Goal: Task Accomplishment & Management: Complete application form

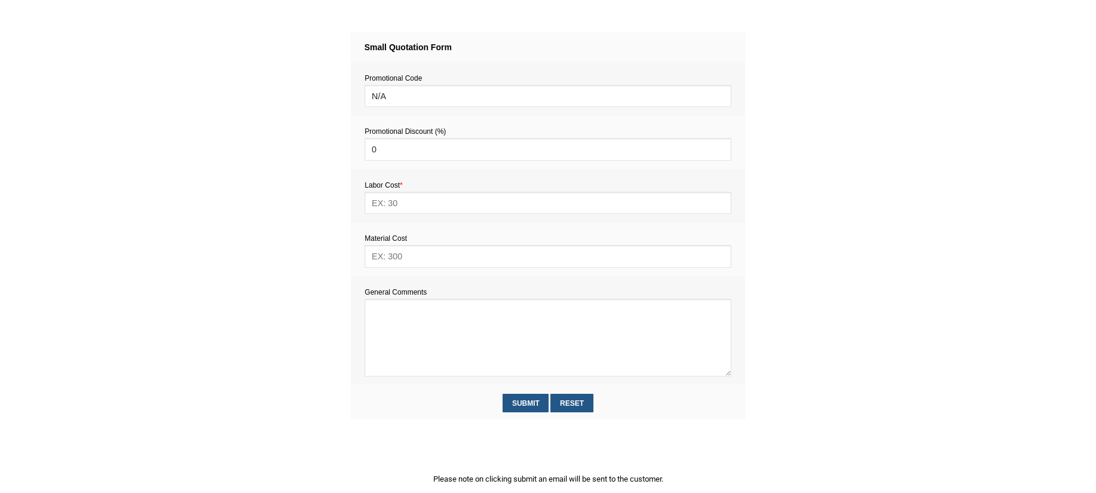
scroll to position [494, 0]
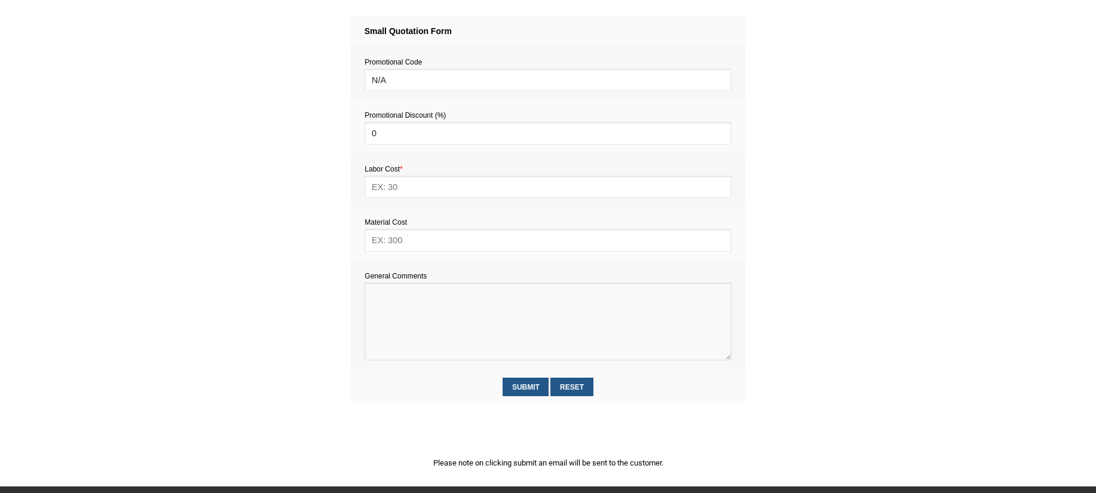
click at [403, 324] on textarea at bounding box center [547, 322] width 366 height 78
paste textarea "Estimate provision for a professional handyman (service call out and labour) to…"
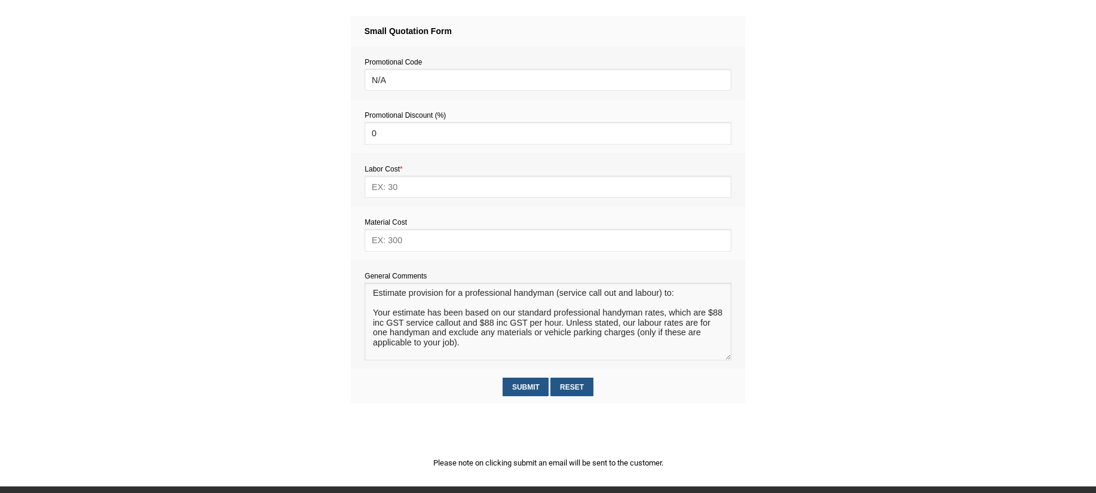
scroll to position [17, 0]
click at [381, 299] on textarea at bounding box center [547, 322] width 366 height 78
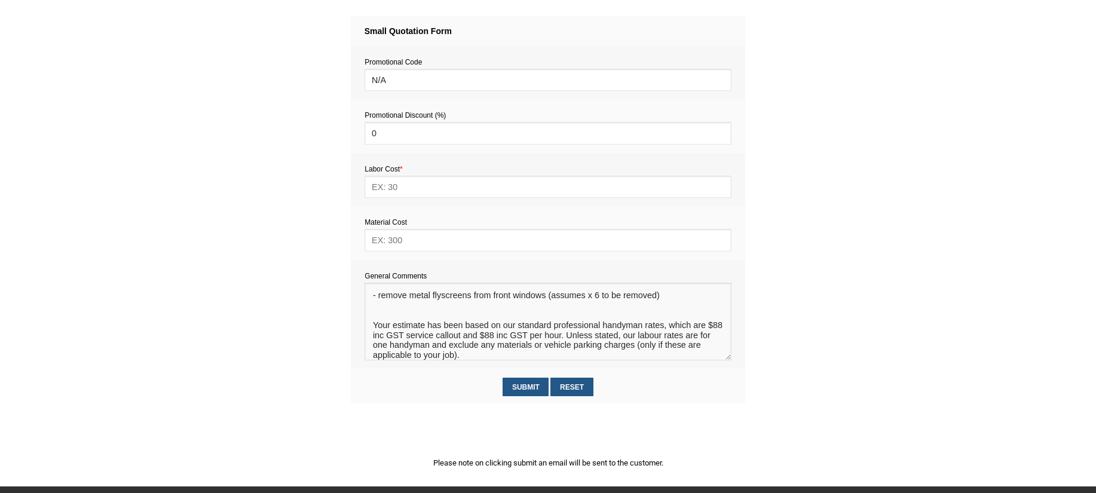
type textarea "Estimate provision for a professional handyman (service call out and labour) to…"
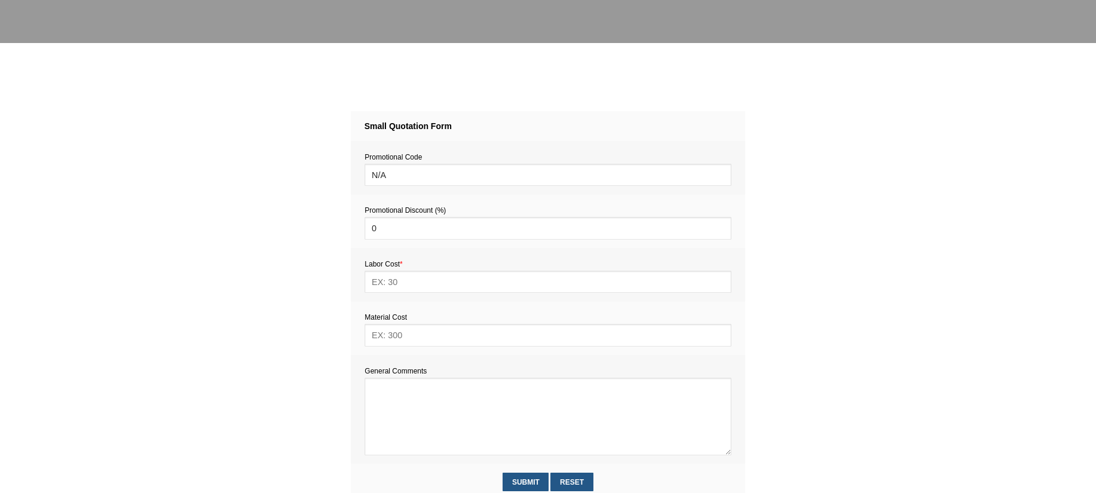
scroll to position [506, 0]
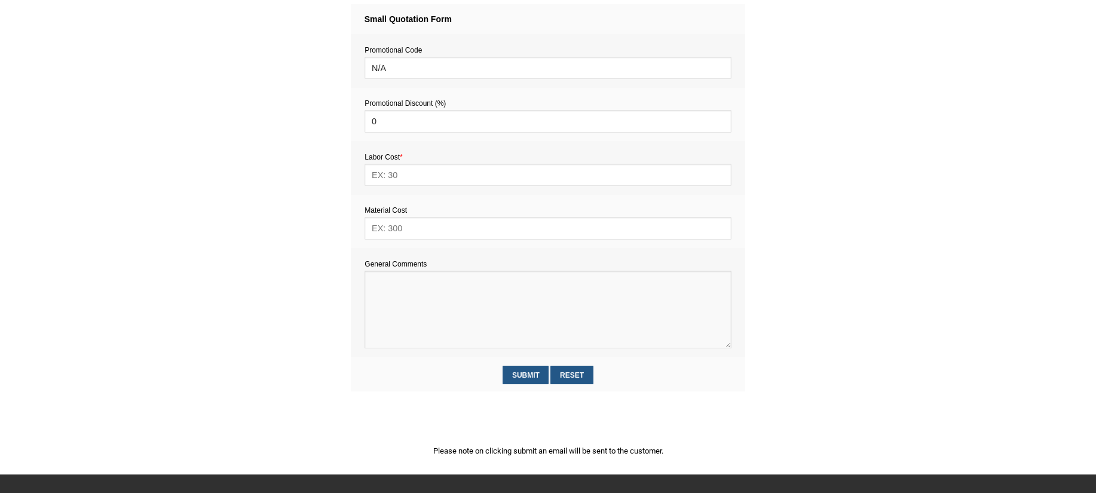
click at [400, 289] on textarea at bounding box center [547, 310] width 366 height 78
paste textarea "Estimate provision for a professional handyman (service call out and labour) to…"
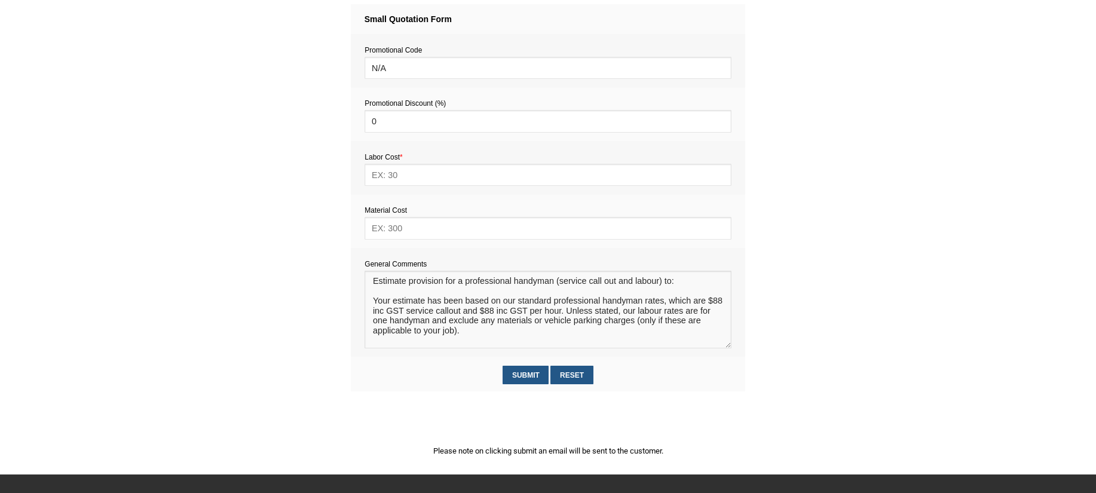
scroll to position [17, 0]
click at [387, 286] on textarea at bounding box center [547, 310] width 366 height 78
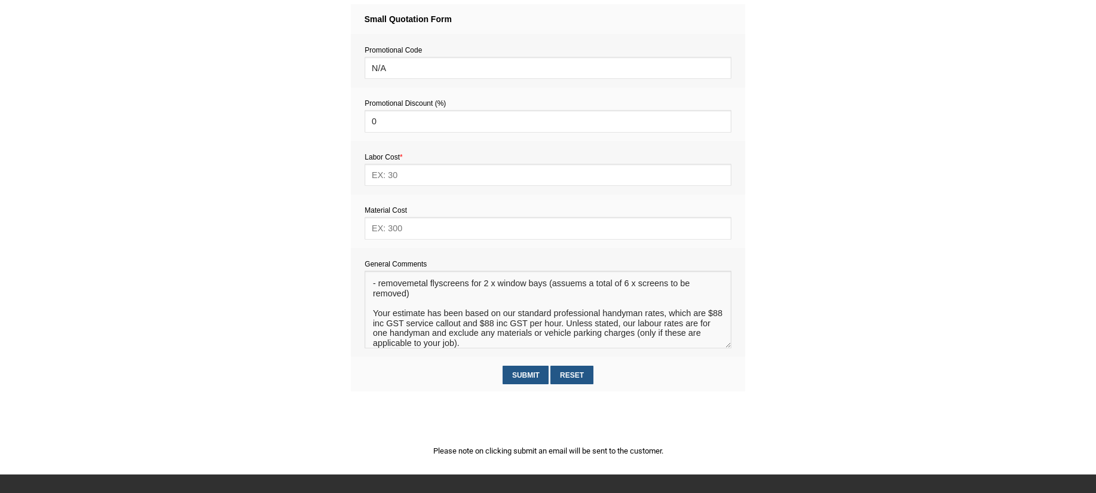
click at [406, 298] on textarea at bounding box center [547, 310] width 366 height 78
click at [578, 298] on textarea at bounding box center [547, 310] width 366 height 78
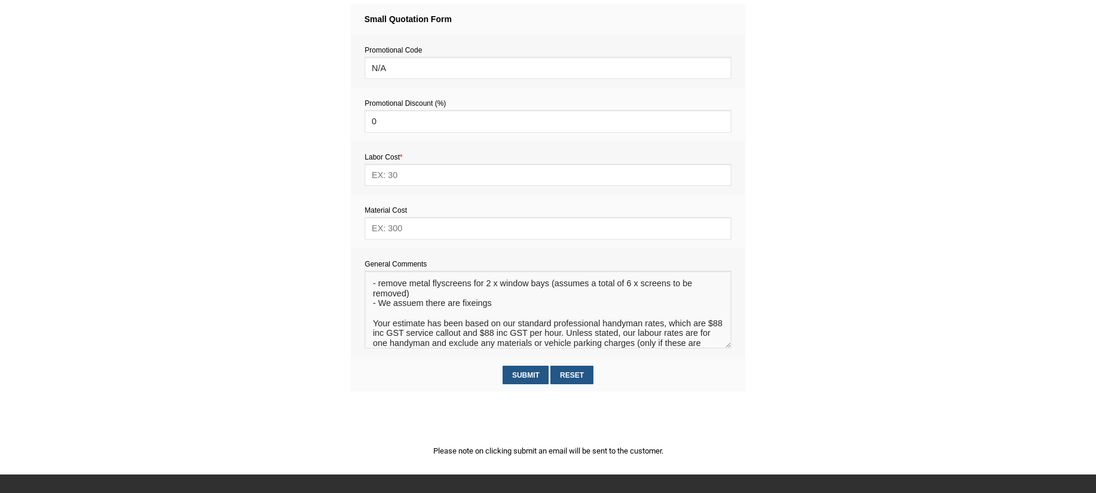
click at [413, 318] on textarea at bounding box center [547, 310] width 366 height 78
click at [415, 315] on textarea at bounding box center [547, 310] width 366 height 78
click at [475, 317] on textarea at bounding box center [547, 310] width 366 height 78
click at [563, 317] on textarea at bounding box center [547, 310] width 366 height 78
click at [642, 317] on textarea at bounding box center [547, 310] width 366 height 78
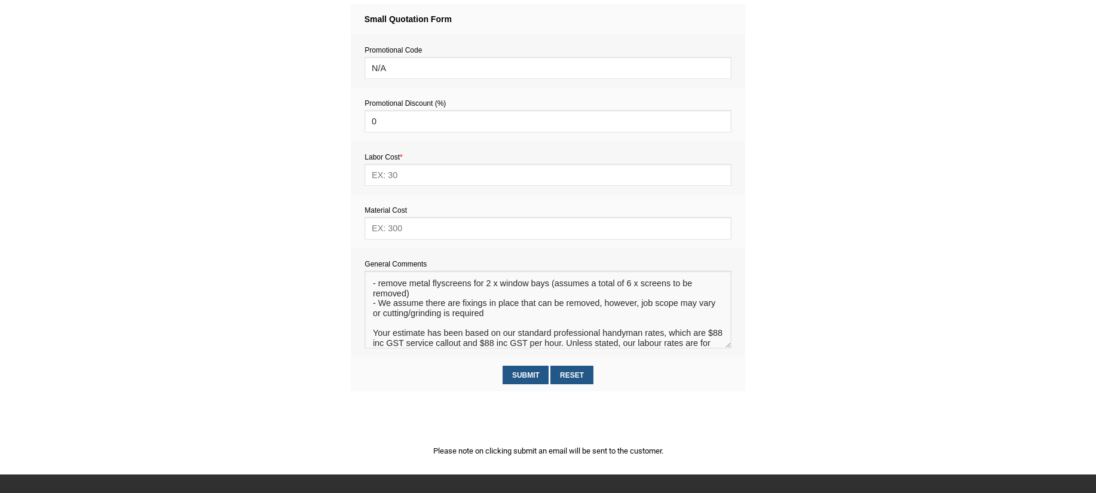
type textarea "Estimate provision for a professional handyman (service call out and labour) to…"
click at [425, 230] on input "text" at bounding box center [547, 228] width 366 height 22
click at [390, 174] on input "text" at bounding box center [547, 175] width 366 height 22
type input "264"
click at [387, 231] on input "text" at bounding box center [547, 228] width 366 height 22
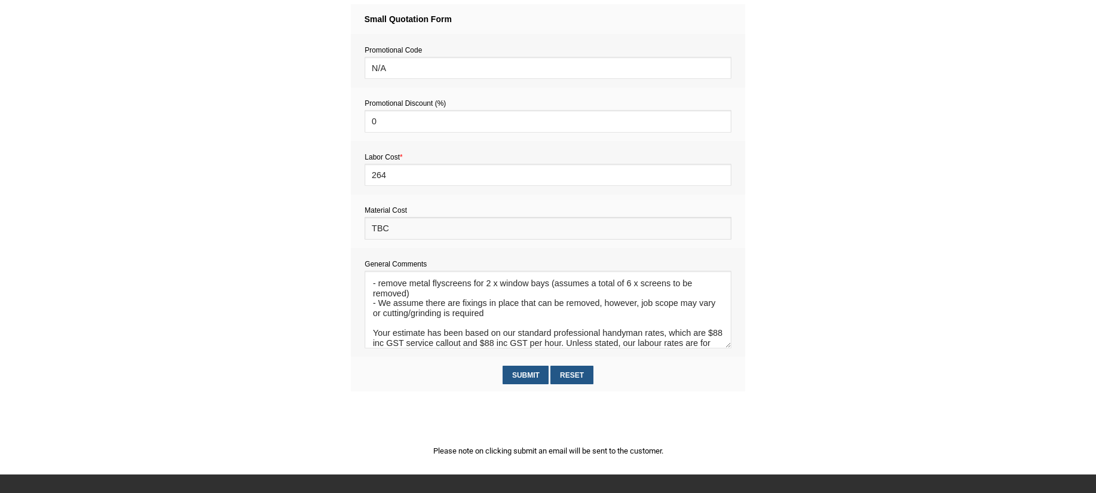
scroll to position [529, 0]
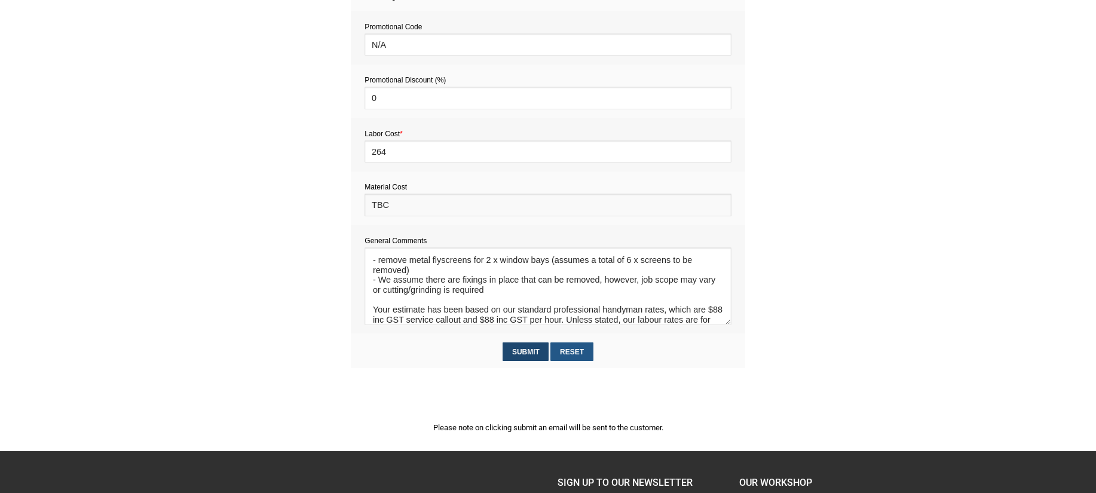
type input "TBC"
click at [529, 352] on input "Submit" at bounding box center [525, 351] width 46 height 19
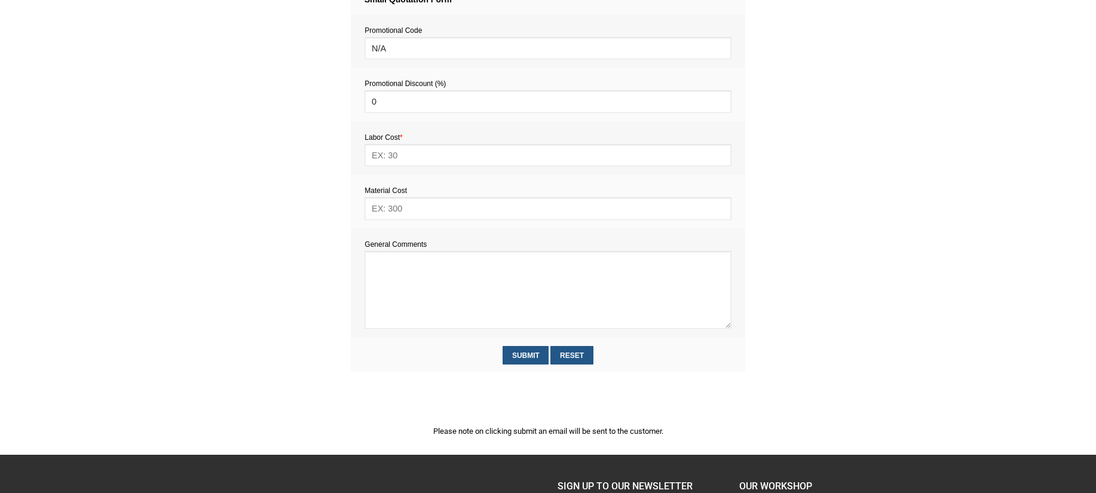
scroll to position [715, 0]
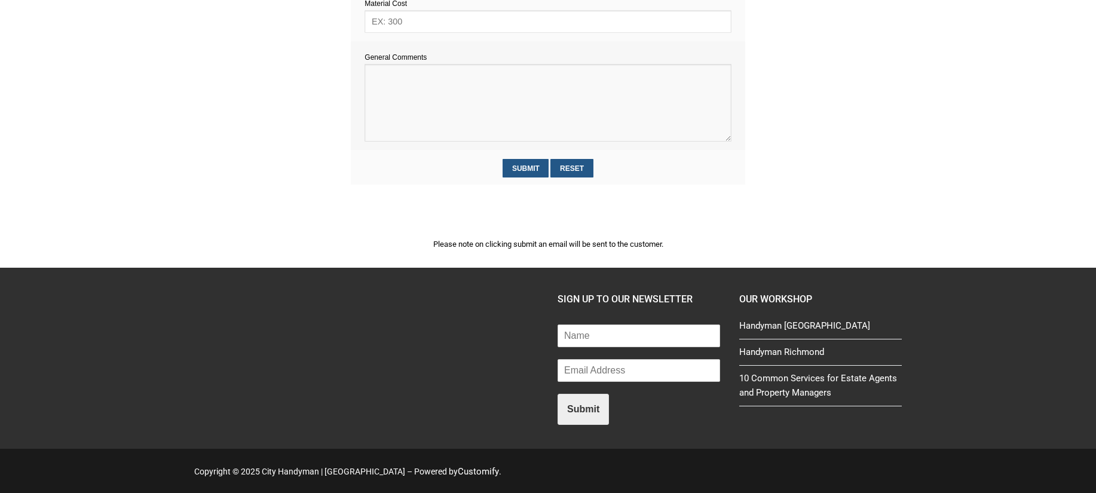
paste textarea "Estimate provision for a professional handyman (service call out and labour) to…"
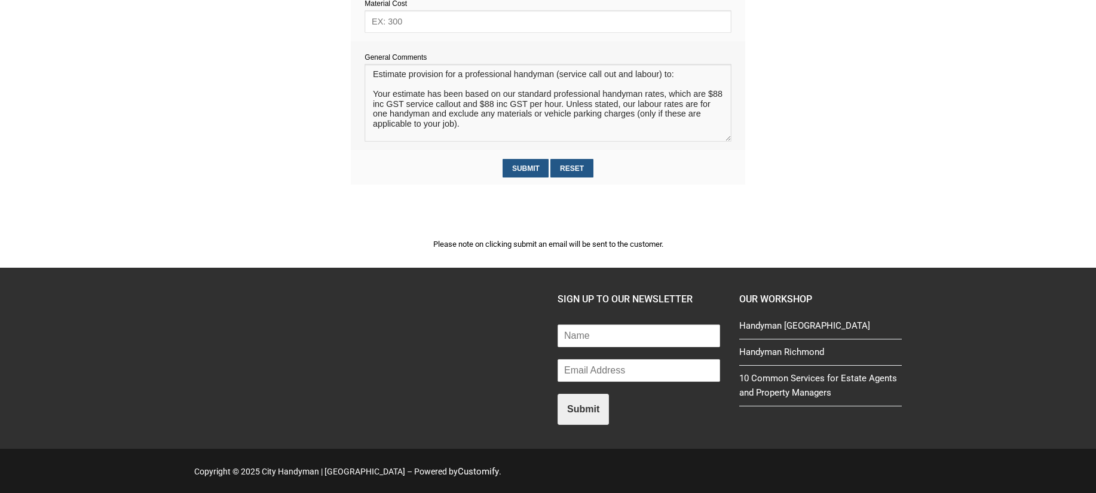
scroll to position [17, 0]
click at [384, 76] on textarea at bounding box center [547, 103] width 366 height 78
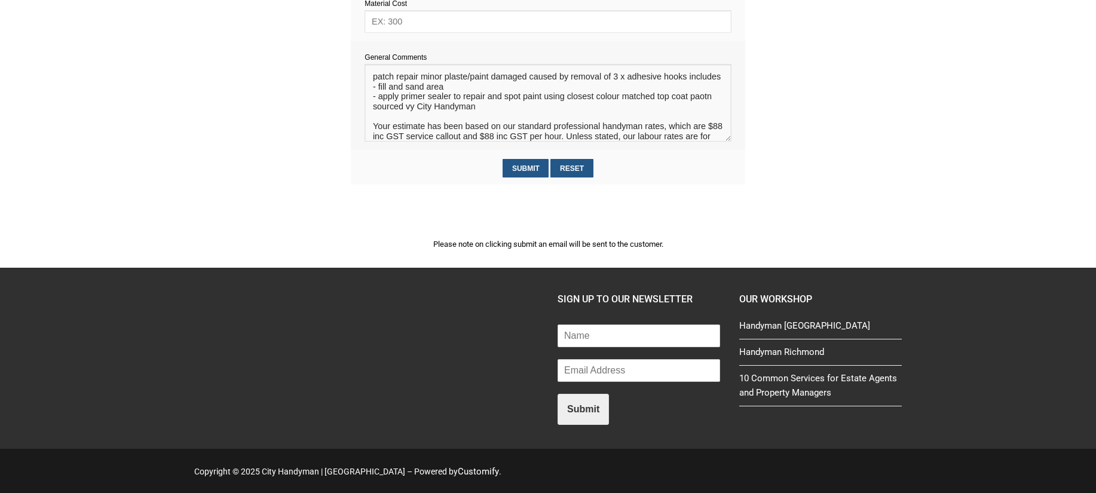
click at [700, 120] on textarea at bounding box center [547, 103] width 366 height 78
click at [702, 127] on textarea at bounding box center [547, 103] width 366 height 78
click at [702, 115] on textarea at bounding box center [547, 103] width 366 height 78
click at [701, 117] on textarea at bounding box center [547, 103] width 366 height 78
click at [408, 128] on textarea at bounding box center [547, 103] width 366 height 78
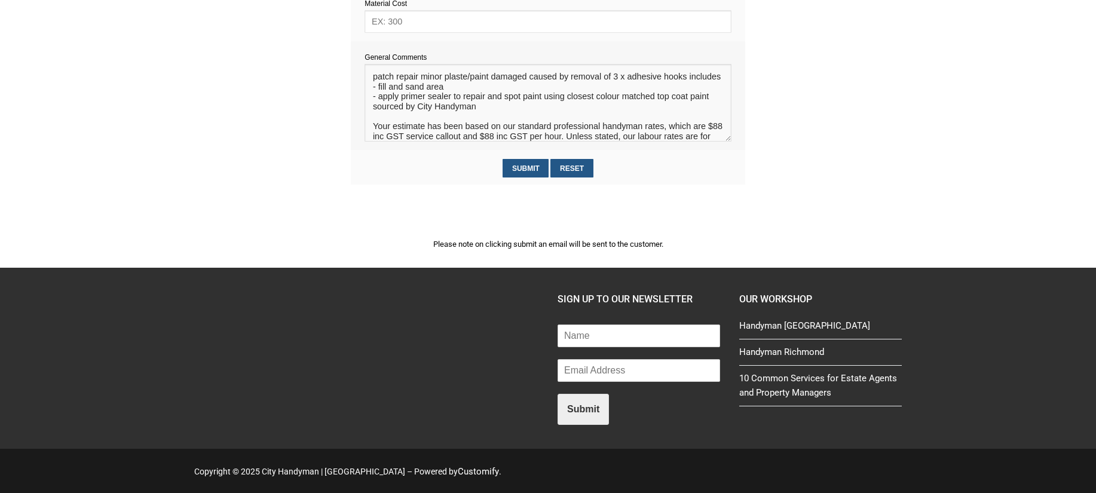
click at [467, 89] on textarea at bounding box center [547, 103] width 366 height 78
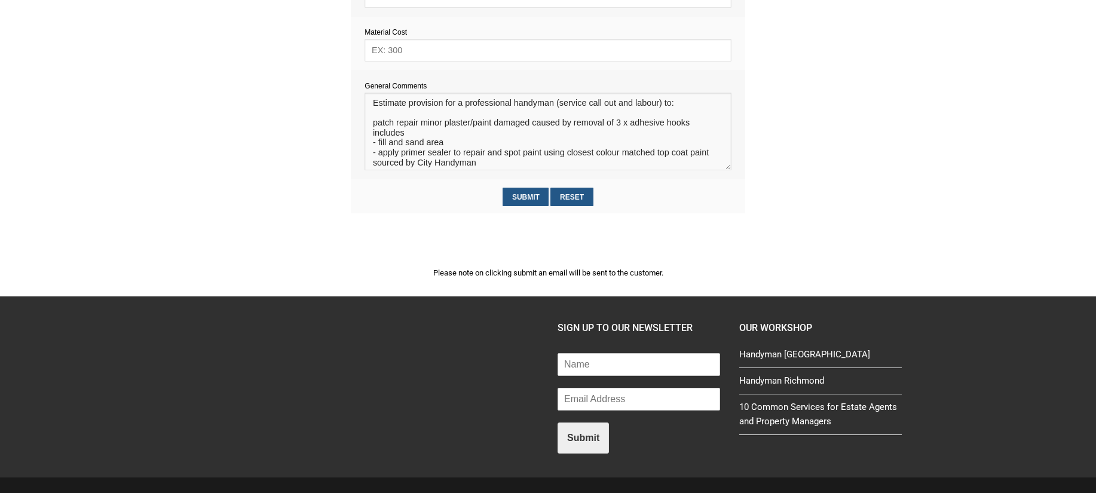
scroll to position [681, 0]
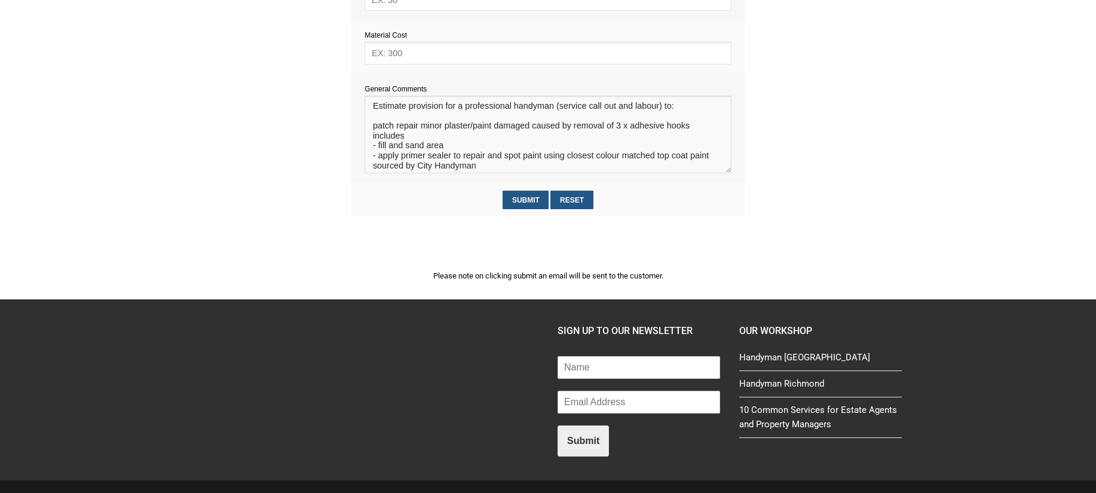
type textarea "Estimate provision for a professional handyman (service call out and labour) to…"
click at [427, 57] on input "text" at bounding box center [547, 53] width 366 height 22
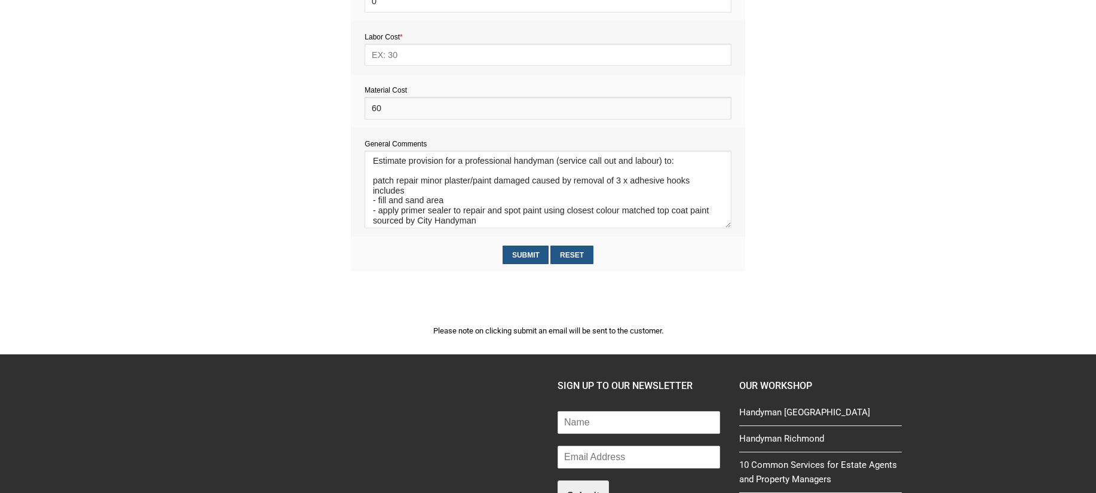
scroll to position [623, 0]
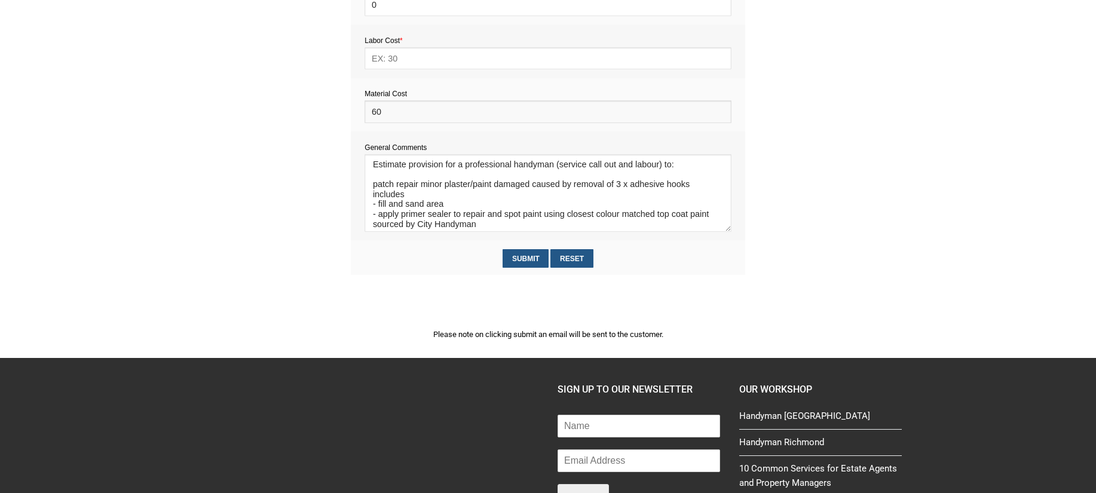
type input "60"
click at [397, 56] on input "text" at bounding box center [547, 58] width 366 height 22
click at [391, 114] on input "60" at bounding box center [547, 111] width 366 height 22
click at [391, 65] on input "text" at bounding box center [547, 58] width 366 height 22
type input "264"
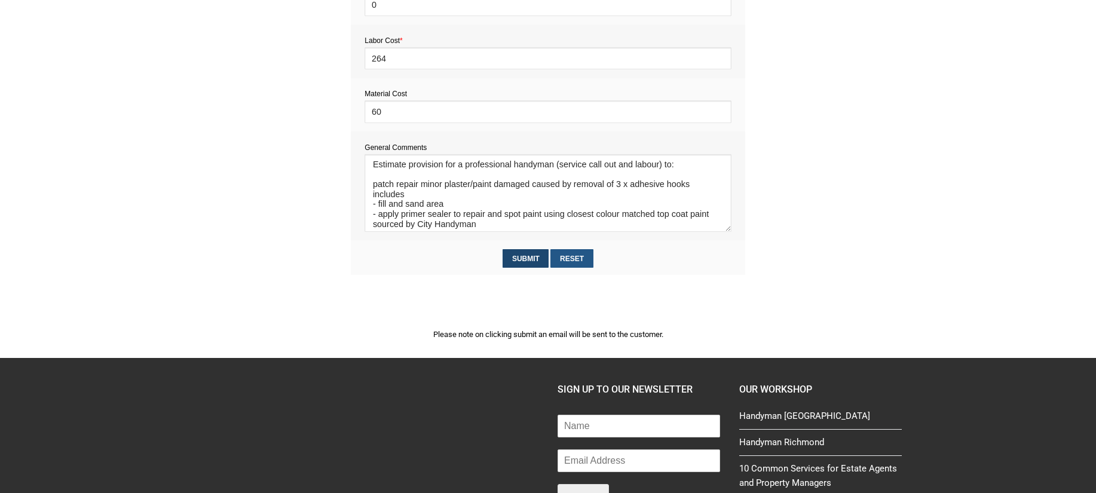
click at [534, 254] on input "Submit" at bounding box center [525, 258] width 46 height 19
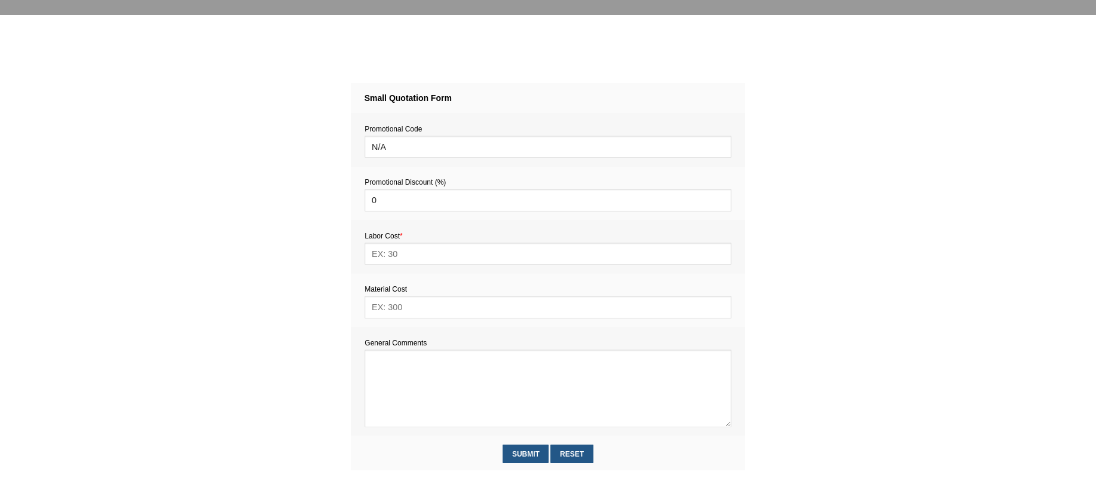
scroll to position [540, 0]
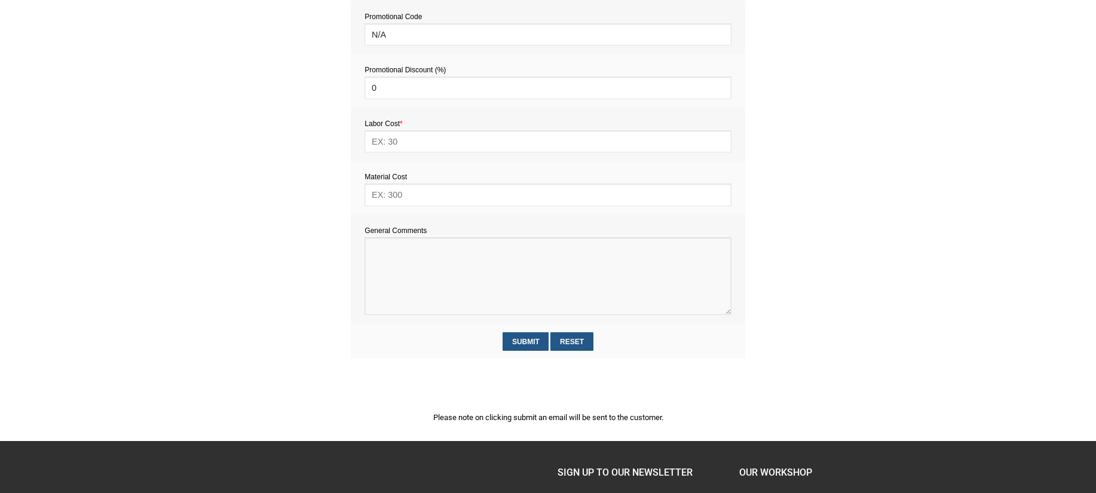
click at [387, 258] on textarea at bounding box center [547, 276] width 366 height 78
paste textarea "- Troubleshoot a dishwasher that powers on (lights are on) but will not start. …"
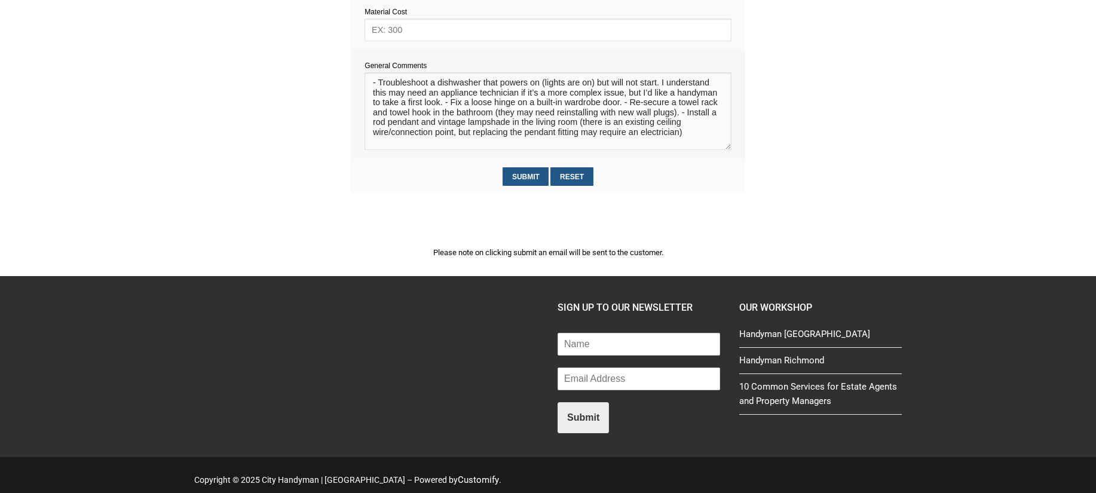
scroll to position [27, 0]
paste textarea "Estimate provision for a professional handyman (service call out and labour) to…"
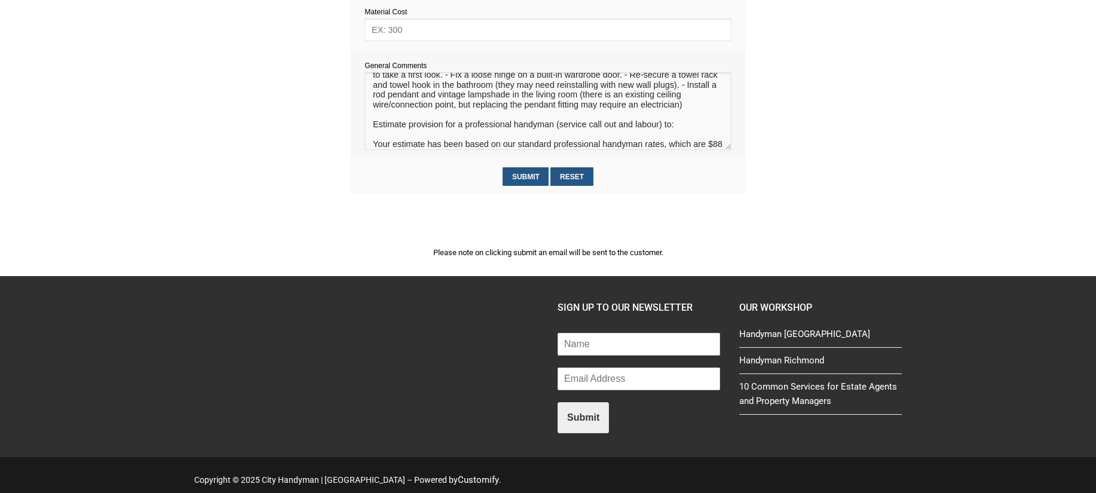
drag, startPoint x: 370, startPoint y: 133, endPoint x: 676, endPoint y: 137, distance: 305.9
click at [676, 137] on textarea at bounding box center [547, 111] width 366 height 78
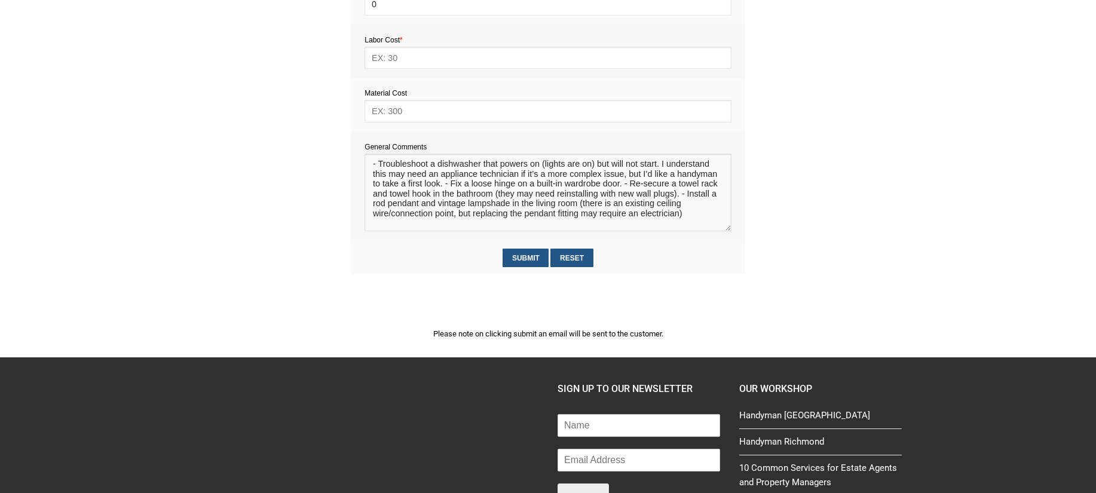
scroll to position [614, 0]
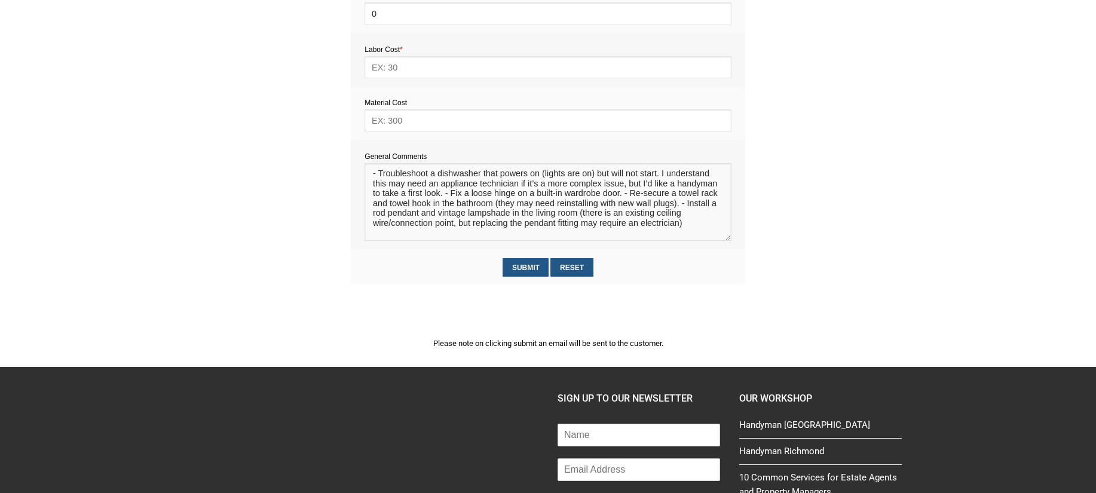
click at [372, 176] on textarea at bounding box center [547, 202] width 366 height 78
paste textarea "Estimate provision for a professional handyman (service call out and labour) to:"
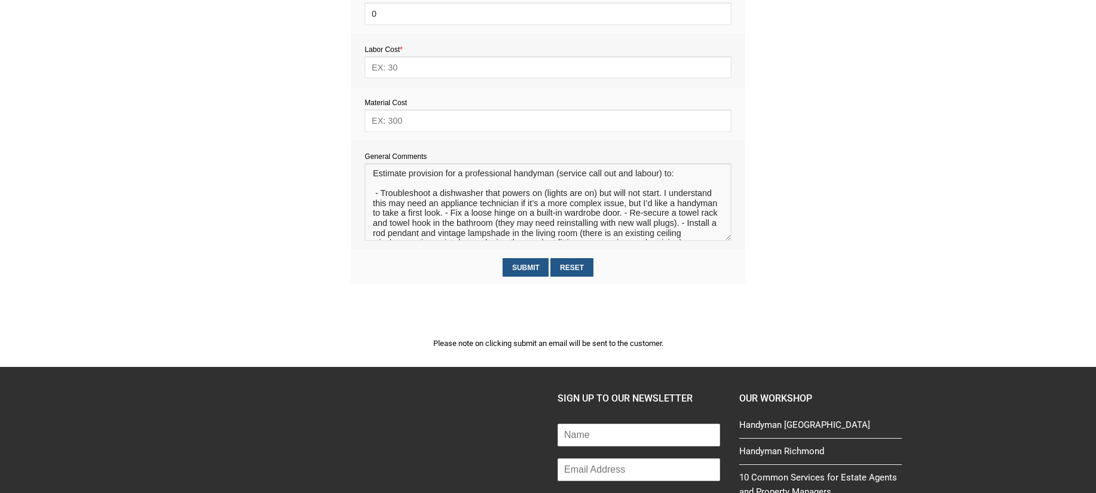
click at [374, 197] on textarea at bounding box center [547, 202] width 366 height 78
click at [485, 217] on textarea at bounding box center [547, 202] width 366 height 78
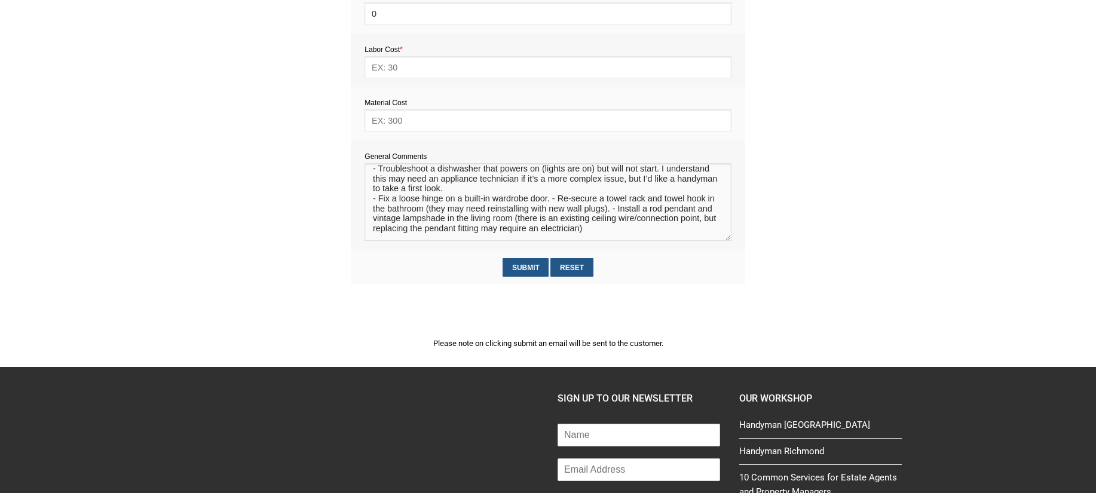
scroll to position [27, 0]
click at [553, 199] on textarea at bounding box center [547, 202] width 366 height 78
click at [436, 221] on textarea at bounding box center [547, 202] width 366 height 78
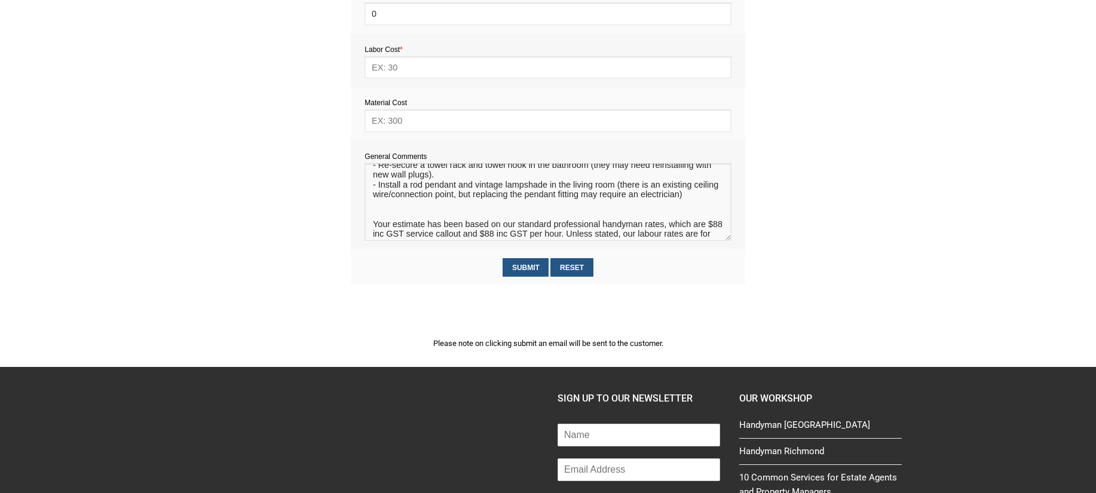
scroll to position [62, 0]
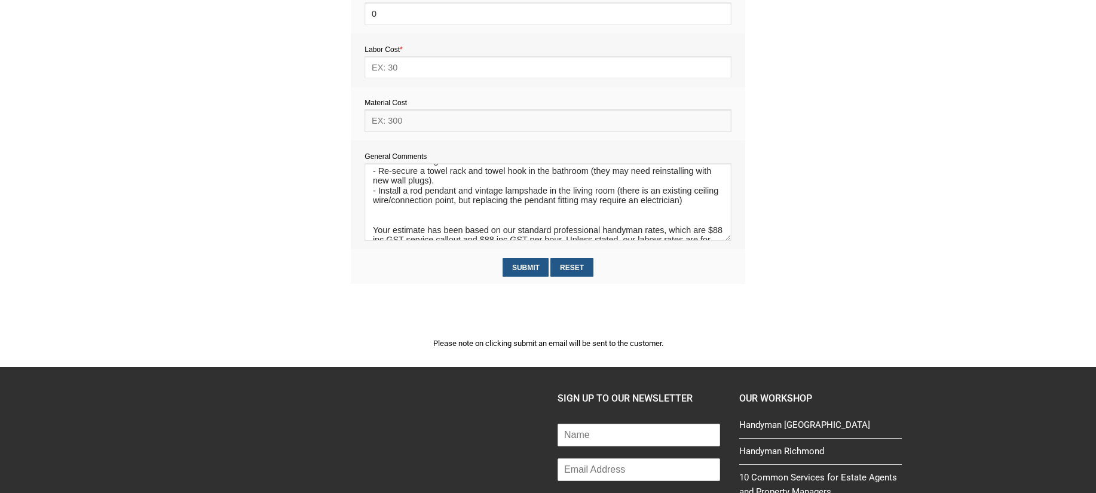
click at [406, 119] on input "text" at bounding box center [547, 120] width 366 height 22
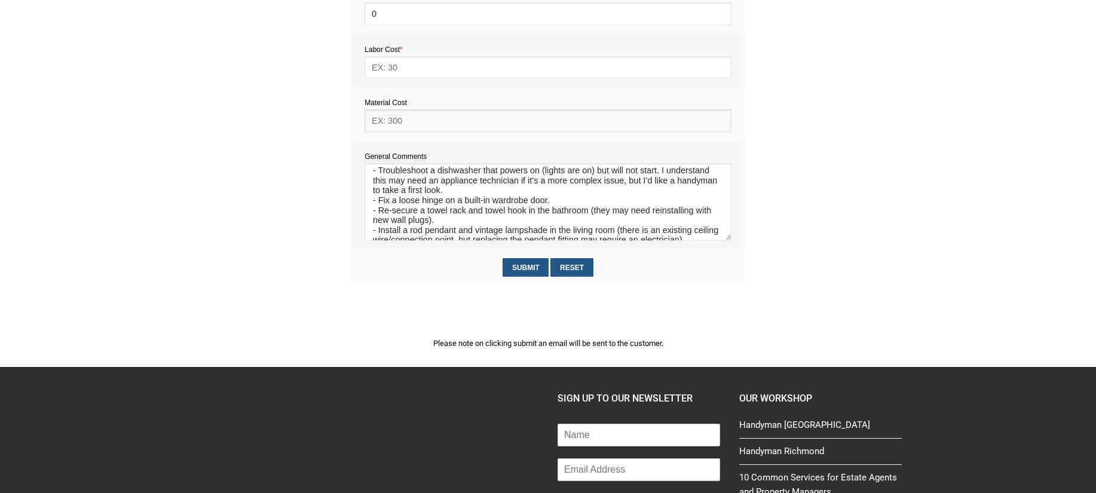
scroll to position [18, 0]
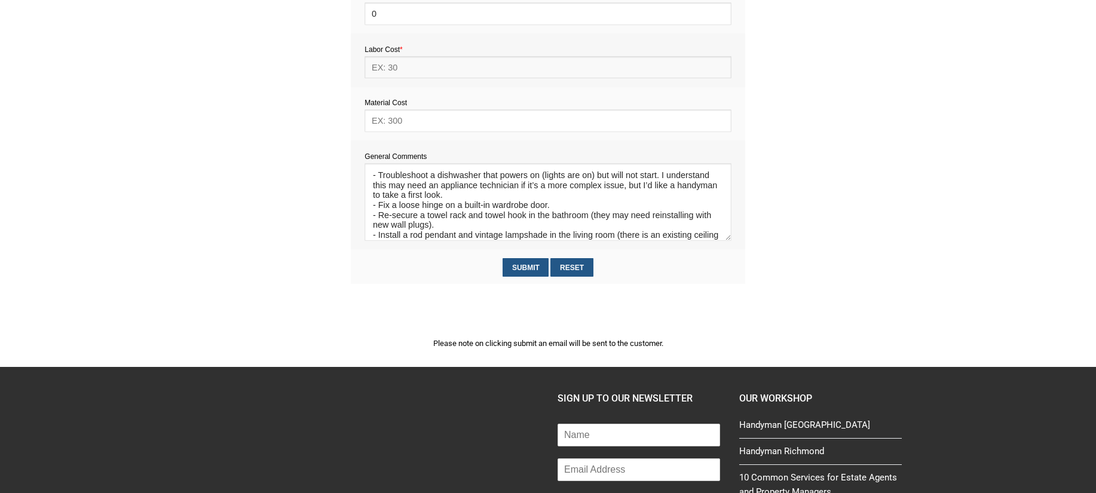
click at [507, 72] on input "text" at bounding box center [547, 67] width 366 height 22
click at [612, 146] on td "General Comments" at bounding box center [548, 194] width 394 height 109
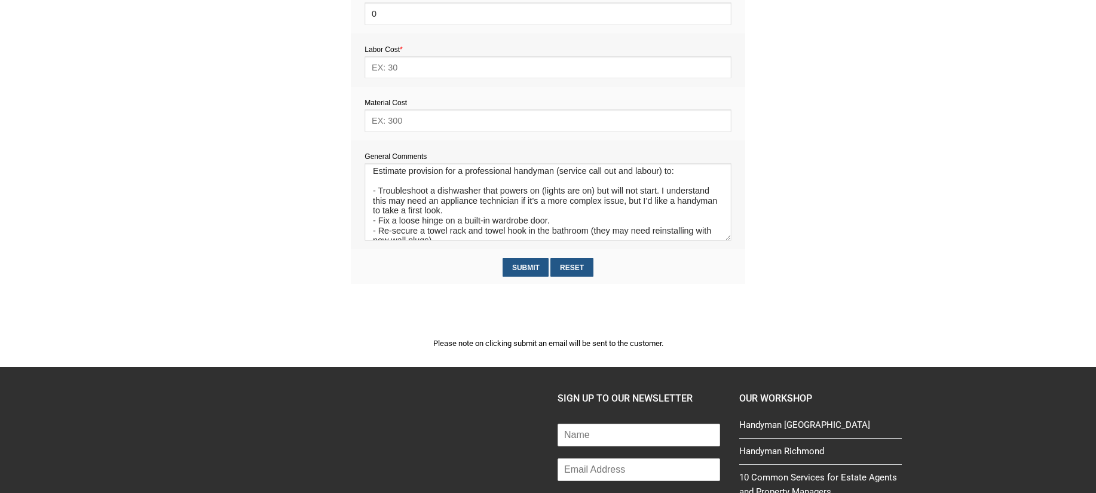
scroll to position [0, 0]
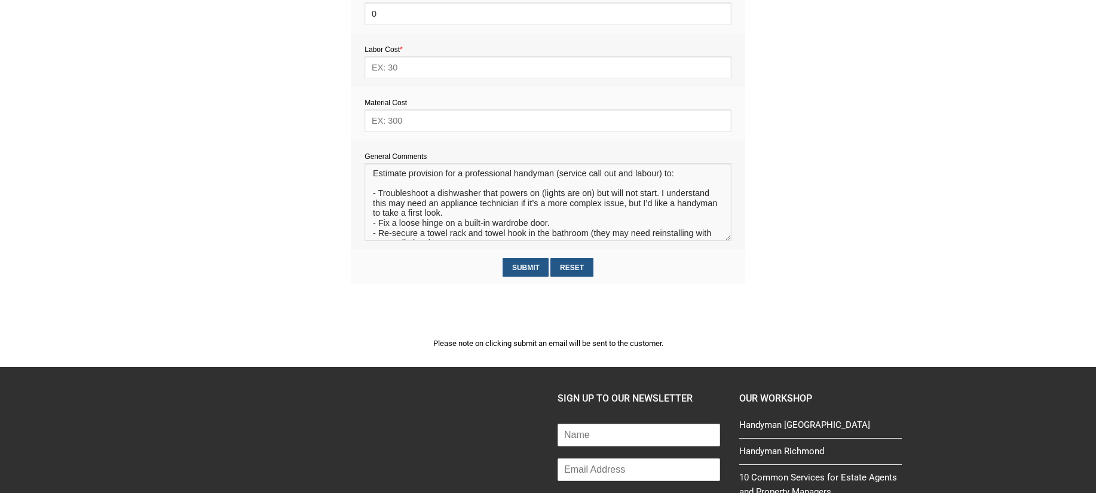
click at [382, 187] on textarea at bounding box center [547, 202] width 366 height 78
paste textarea "- Replace a light globe in a vintage ceiling lamp (the shade needs to be unscre…"
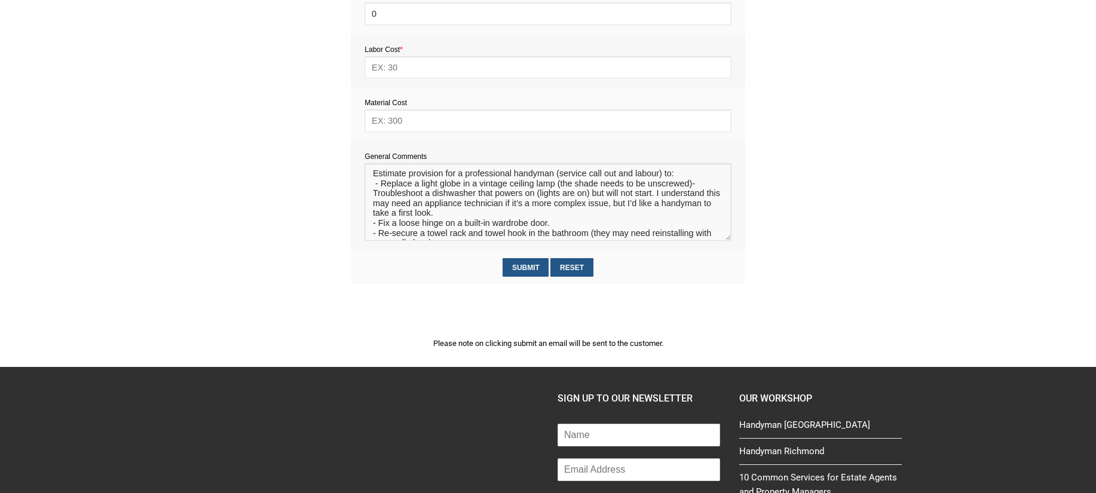
click at [685, 177] on textarea at bounding box center [547, 202] width 366 height 78
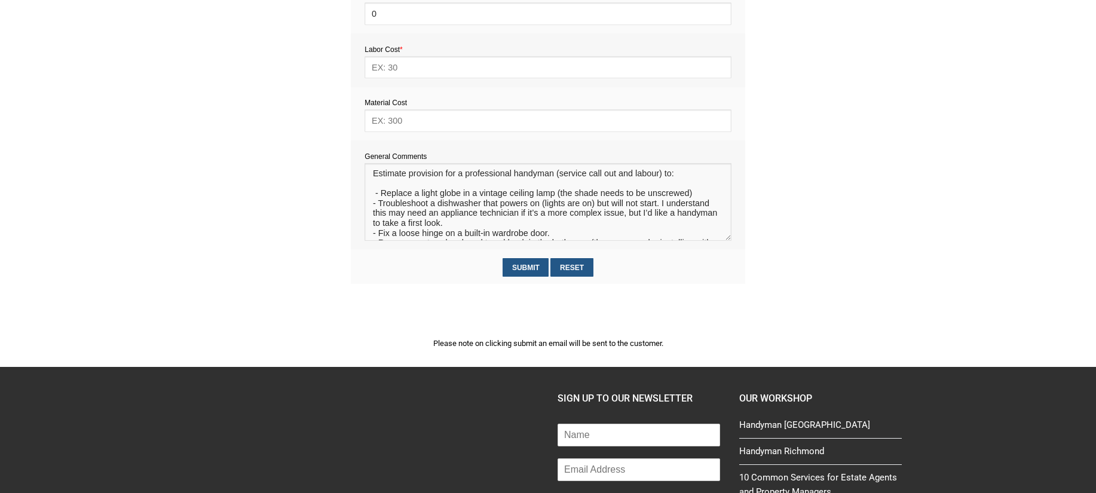
click at [375, 197] on textarea at bounding box center [547, 202] width 366 height 78
type textarea "Estimate provision for a professional handyman (service call out and labour) to…"
click at [391, 114] on input "text" at bounding box center [547, 120] width 366 height 22
type input "20"
click at [397, 70] on input "text" at bounding box center [547, 67] width 366 height 22
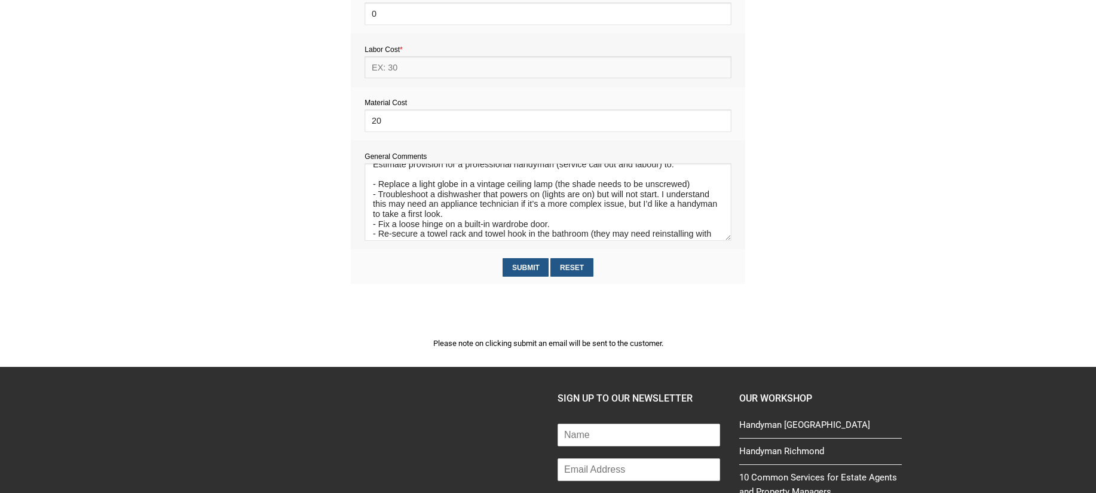
scroll to position [14, 0]
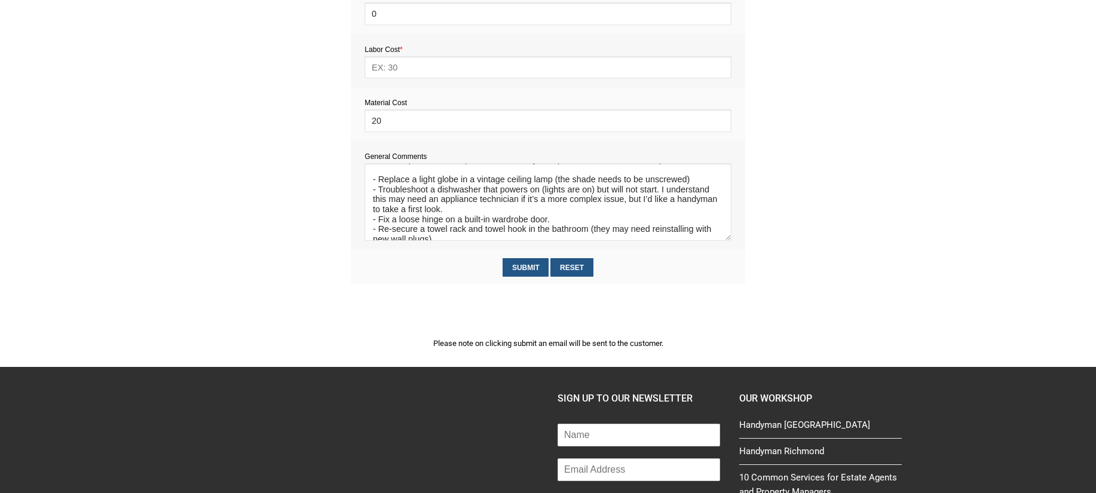
click at [782, 197] on section "2345e2c5d5f72562f27550317fc0dec589e7a86bab2aadbe371c77e88a3318c7 f6879ebfd450a6…" at bounding box center [548, 98] width 1096 height 538
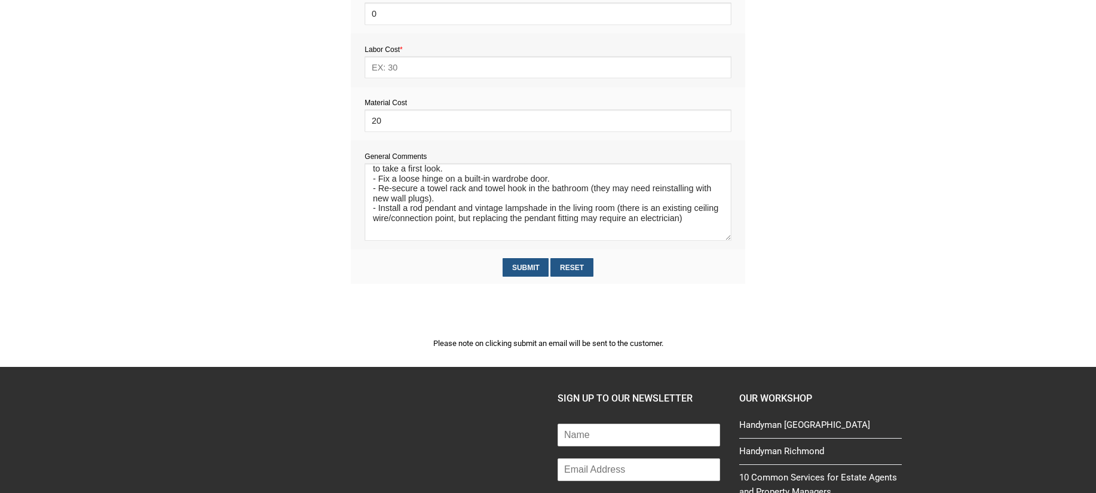
scroll to position [58, 0]
click at [385, 68] on input "text" at bounding box center [547, 67] width 366 height 22
type input "264"
drag, startPoint x: 713, startPoint y: 218, endPoint x: 620, endPoint y: 210, distance: 93.5
click at [620, 210] on textarea at bounding box center [547, 202] width 366 height 78
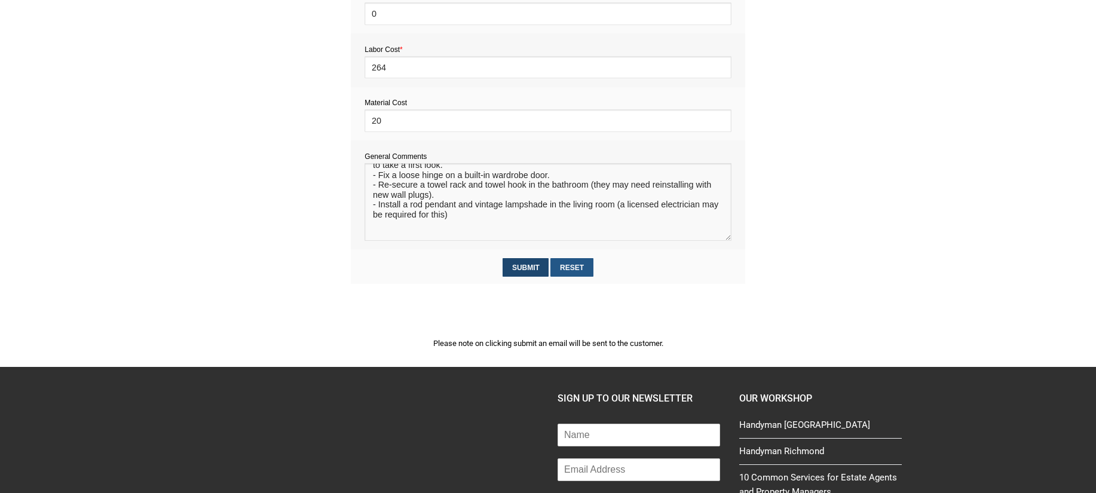
type textarea "Estimate provision for a professional handyman (service call out and labour) to…"
click at [523, 270] on input "Submit" at bounding box center [525, 267] width 46 height 19
